Goal: Task Accomplishment & Management: Manage account settings

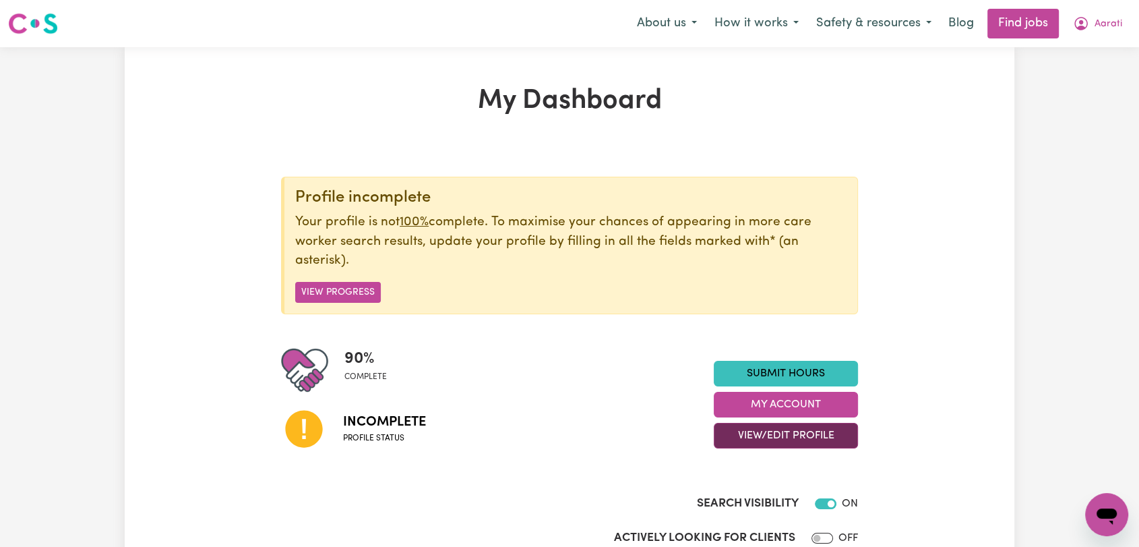
click at [773, 436] on button "View/Edit Profile" at bounding box center [786, 436] width 144 height 26
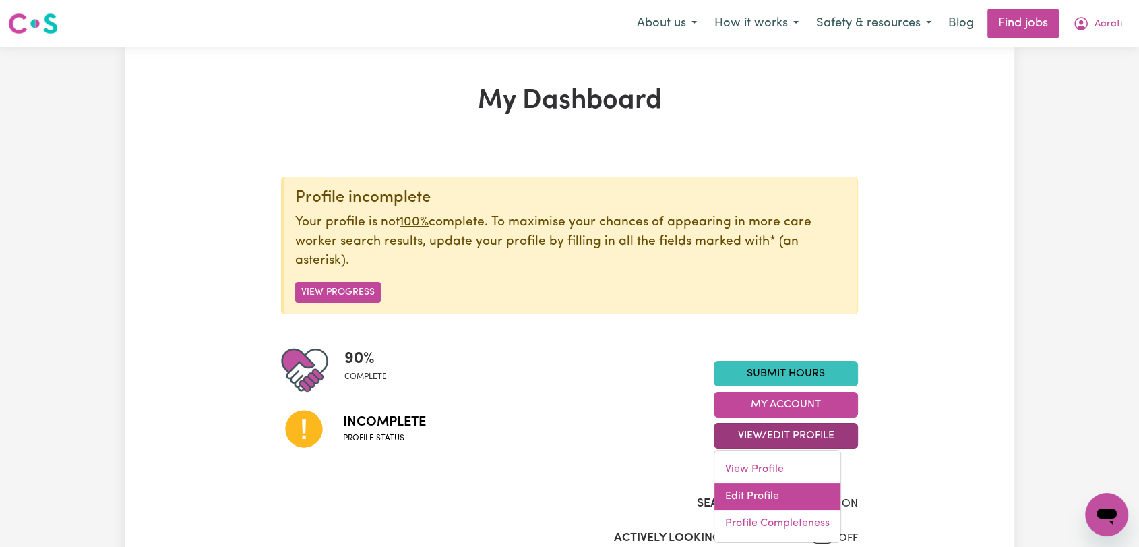
click at [763, 498] on link "Edit Profile" at bounding box center [778, 496] width 126 height 27
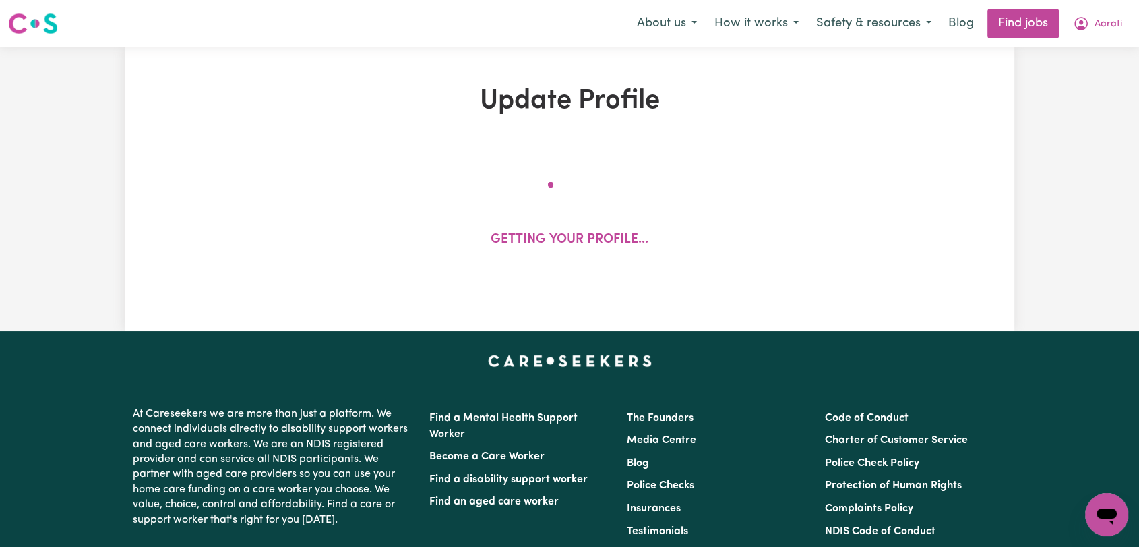
select select "[DEMOGRAPHIC_DATA]"
select select "[DEMOGRAPHIC_DATA] Work Visa"
select select "Studying a healthcare related degree or qualification"
select select "45"
select select "60"
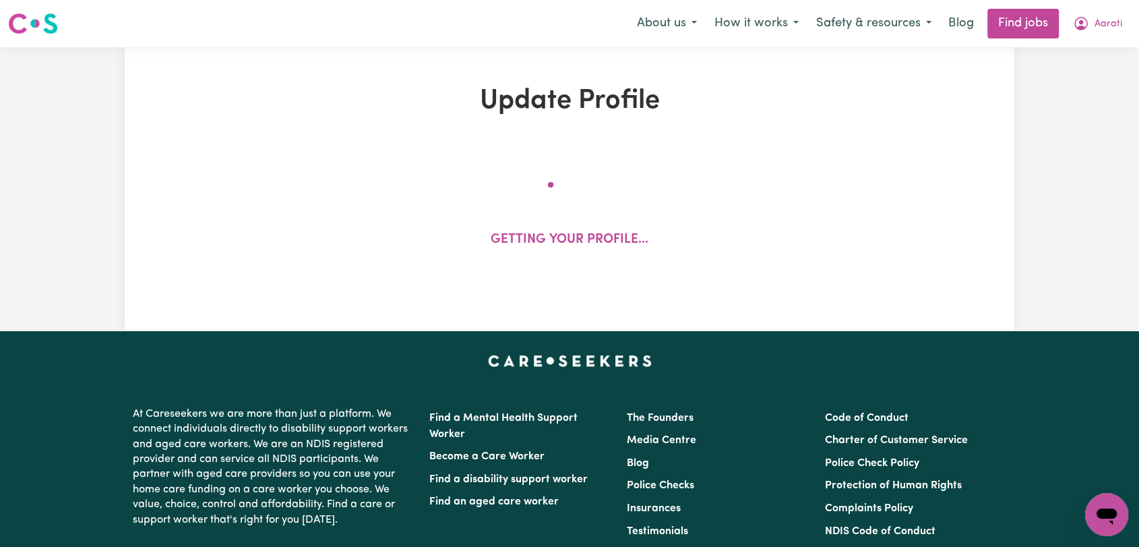
select select "69"
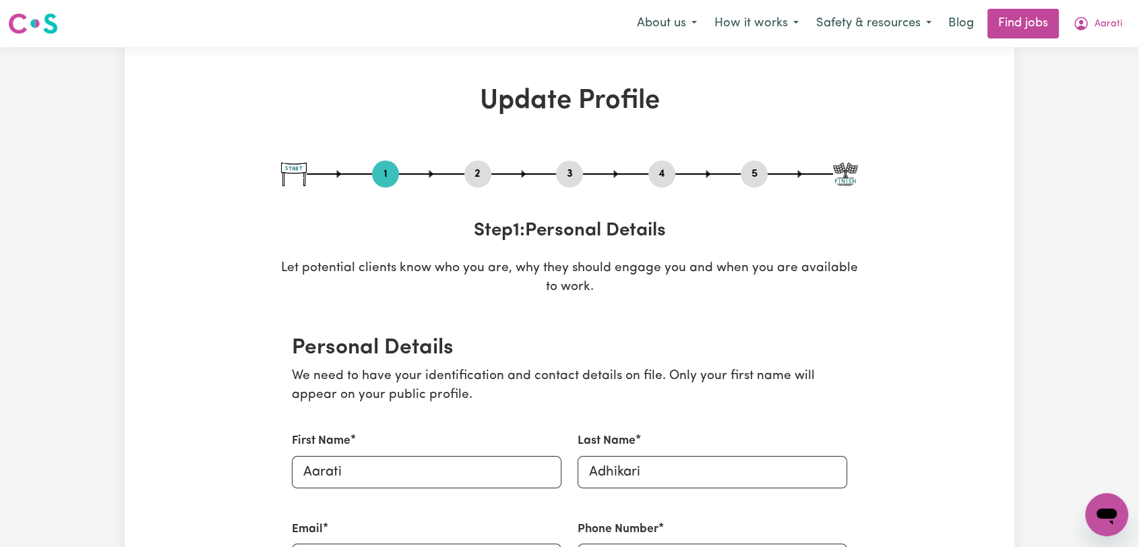
click at [568, 178] on button "3" at bounding box center [569, 174] width 27 height 18
select select "2019"
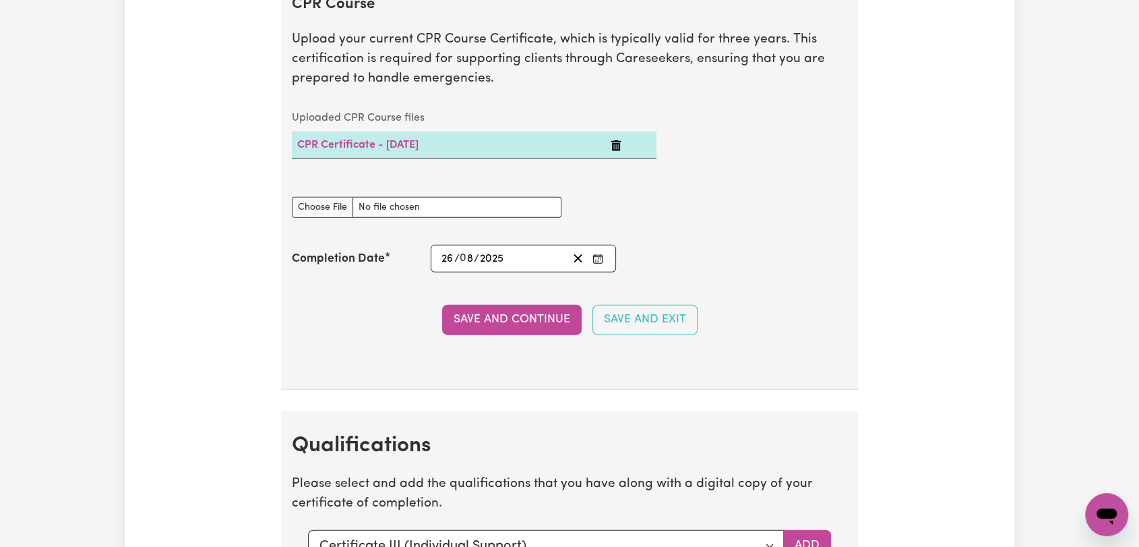
scroll to position [3521, 0]
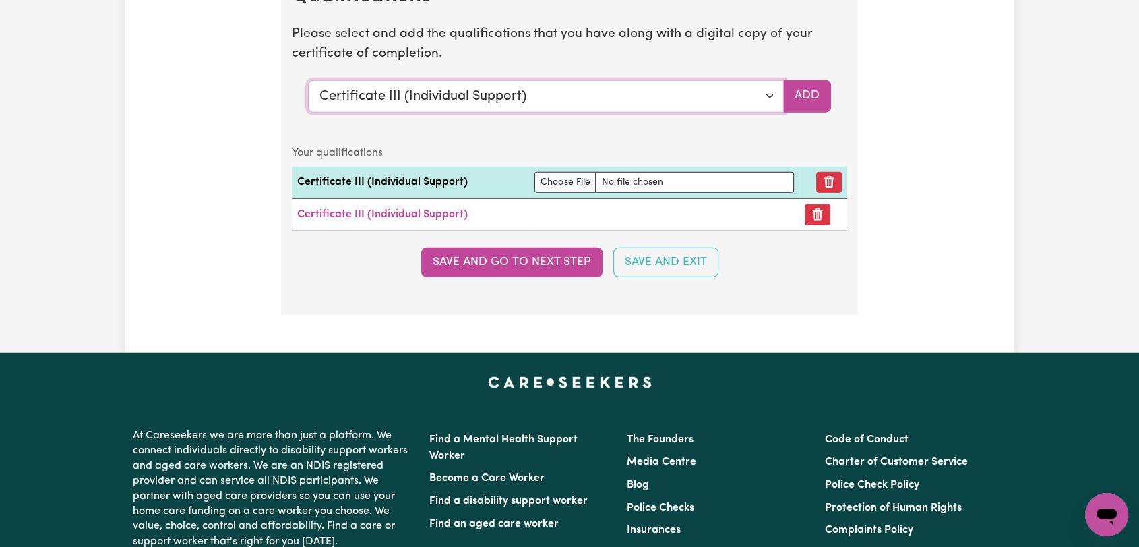
click at [770, 91] on select "Select a qualification to add... Certificate III (Individual Support) Certifica…" at bounding box center [546, 96] width 476 height 32
select select "Certificate IV (Ageing Support)"
click at [308, 80] on select "Select a qualification to add... Certificate III (Individual Support) Certifica…" at bounding box center [546, 96] width 476 height 32
click at [807, 98] on button "Add" at bounding box center [807, 96] width 48 height 32
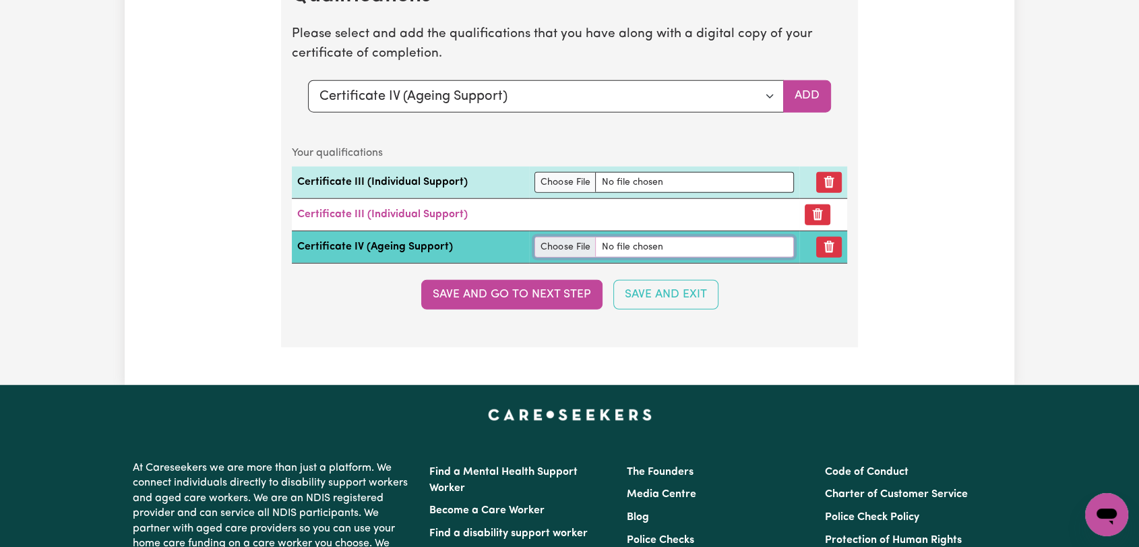
click at [574, 245] on input "file" at bounding box center [665, 247] width 260 height 21
type input "C:\fakepath\[PERSON_NAME] - CHC43015 IV in Ageing Support.pdf"
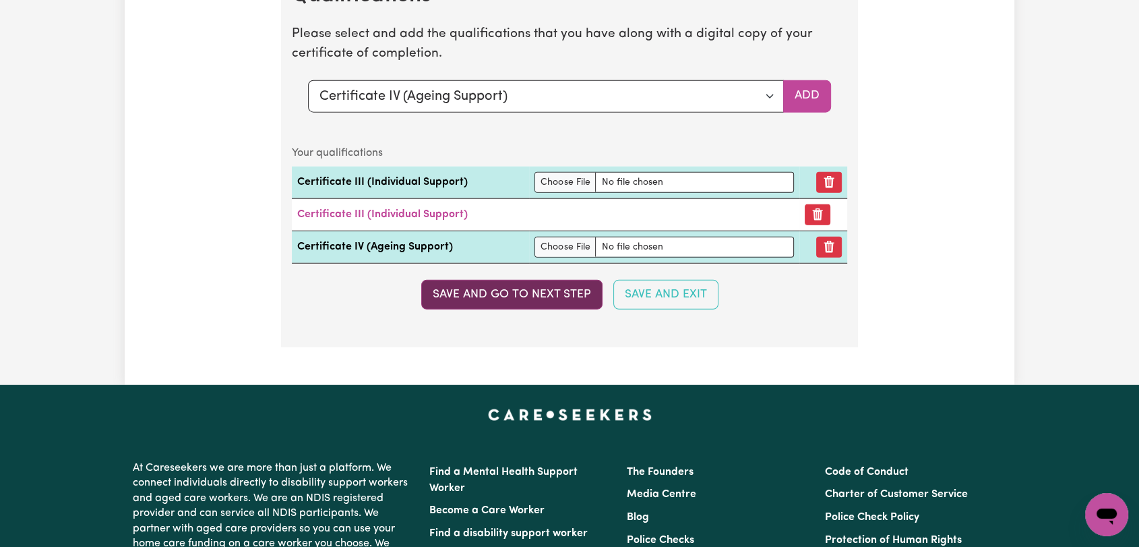
click at [537, 282] on button "Save and go to next step" at bounding box center [511, 295] width 181 height 30
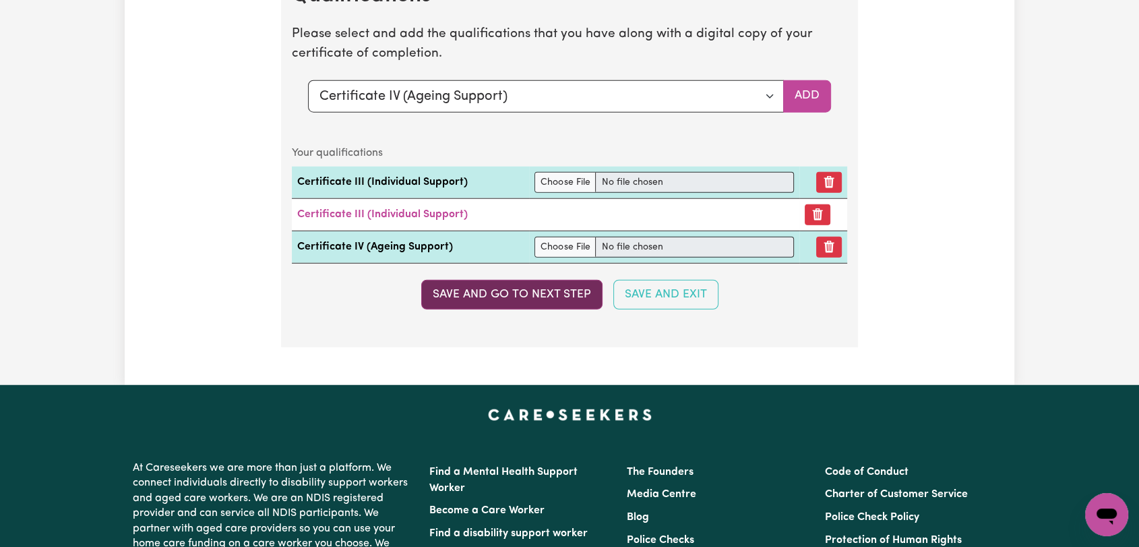
click at [538, 282] on button "Save and go to next step" at bounding box center [511, 295] width 181 height 30
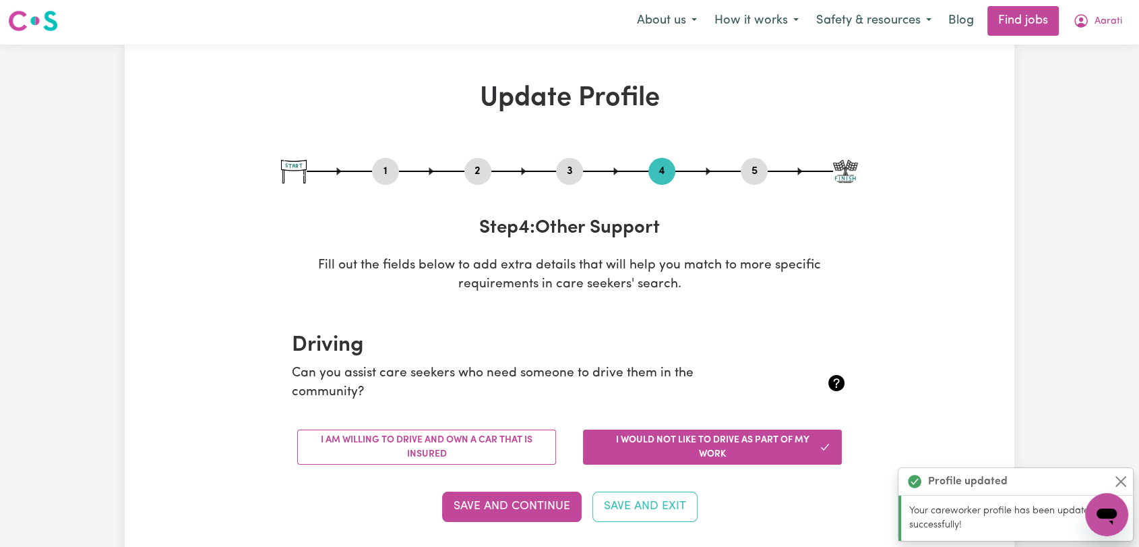
scroll to position [0, 0]
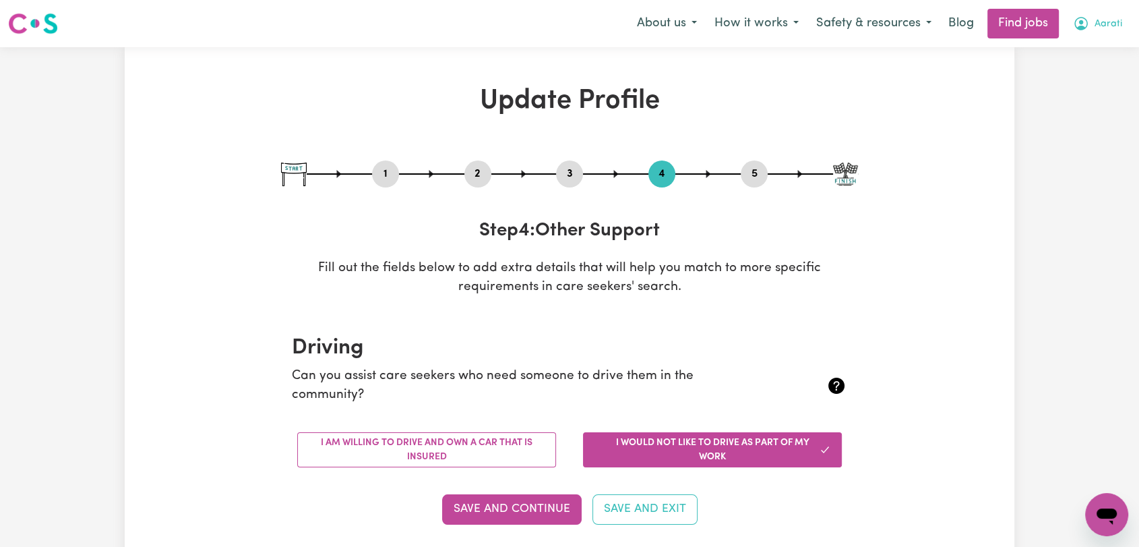
click at [1109, 28] on span "Aarati" at bounding box center [1109, 24] width 28 height 15
click at [1054, 110] on link "Logout" at bounding box center [1077, 103] width 107 height 26
